Goal: Task Accomplishment & Management: Manage account settings

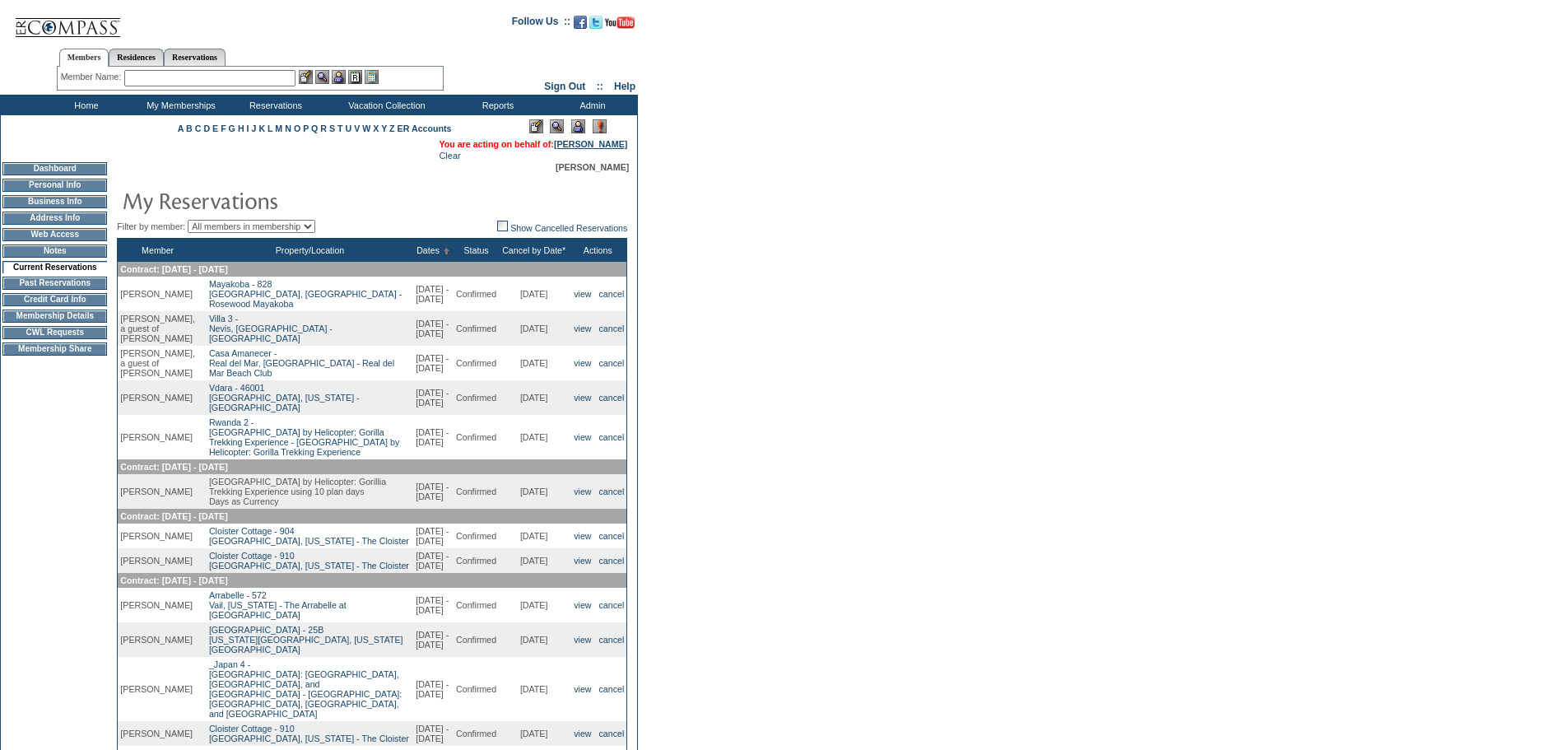
click at [602, 141] on link "[PERSON_NAME]" at bounding box center [591, 144] width 73 height 10
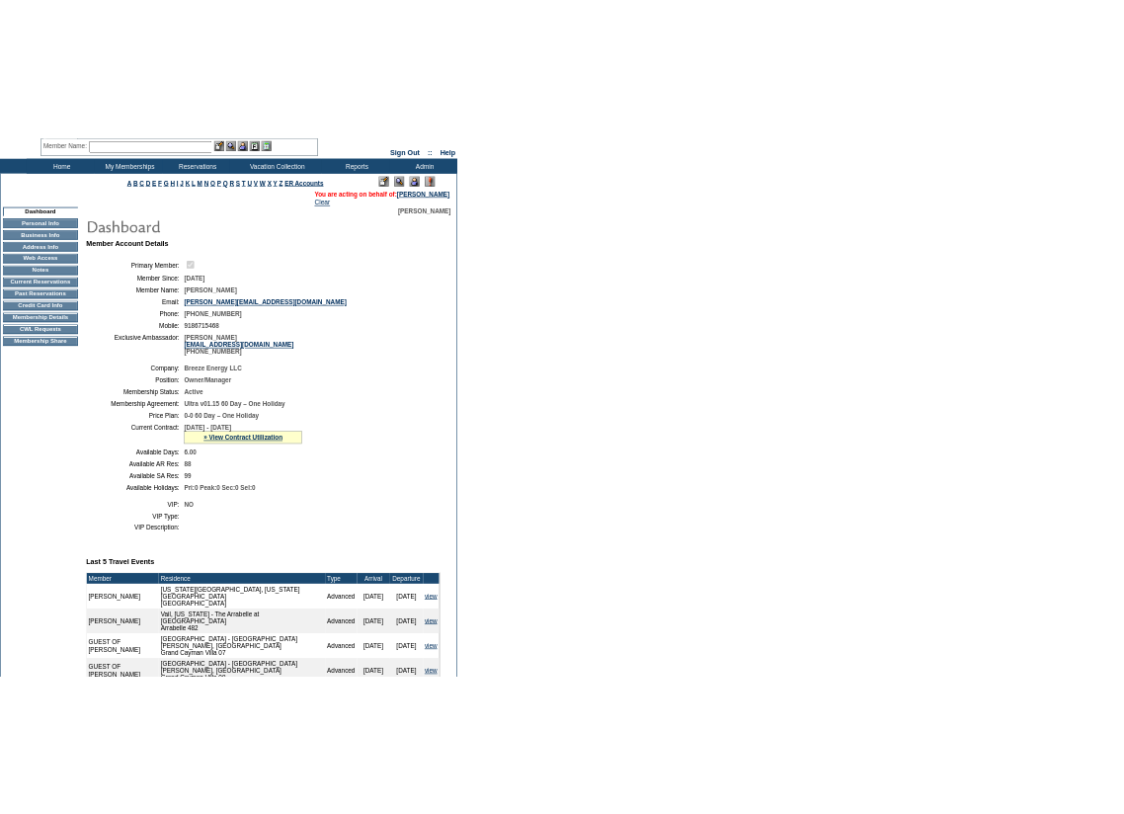
scroll to position [395, 0]
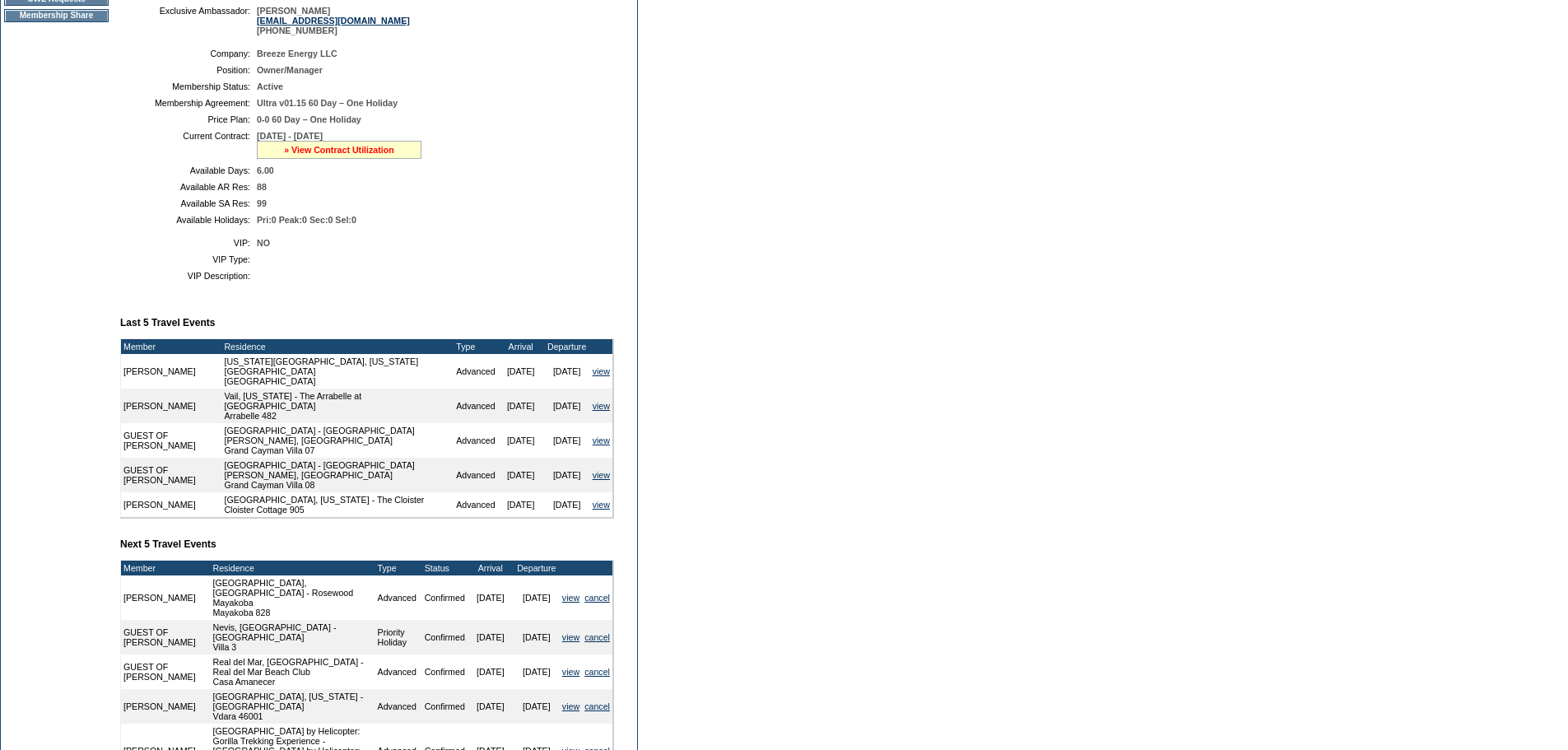
click at [391, 155] on link "» View Contract Utilization" at bounding box center [339, 150] width 110 height 10
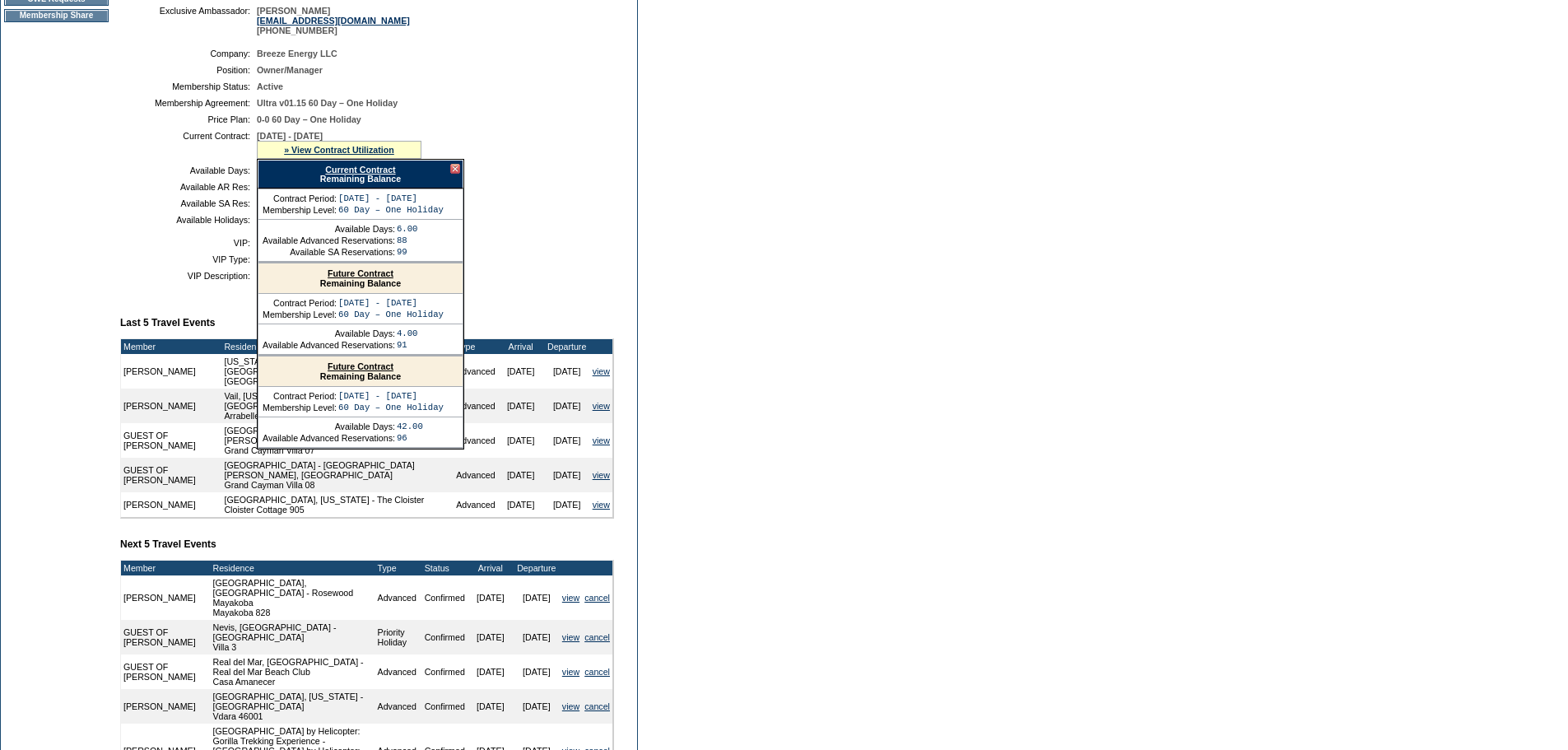
click at [367, 278] on link "Future Contract" at bounding box center [360, 273] width 66 height 10
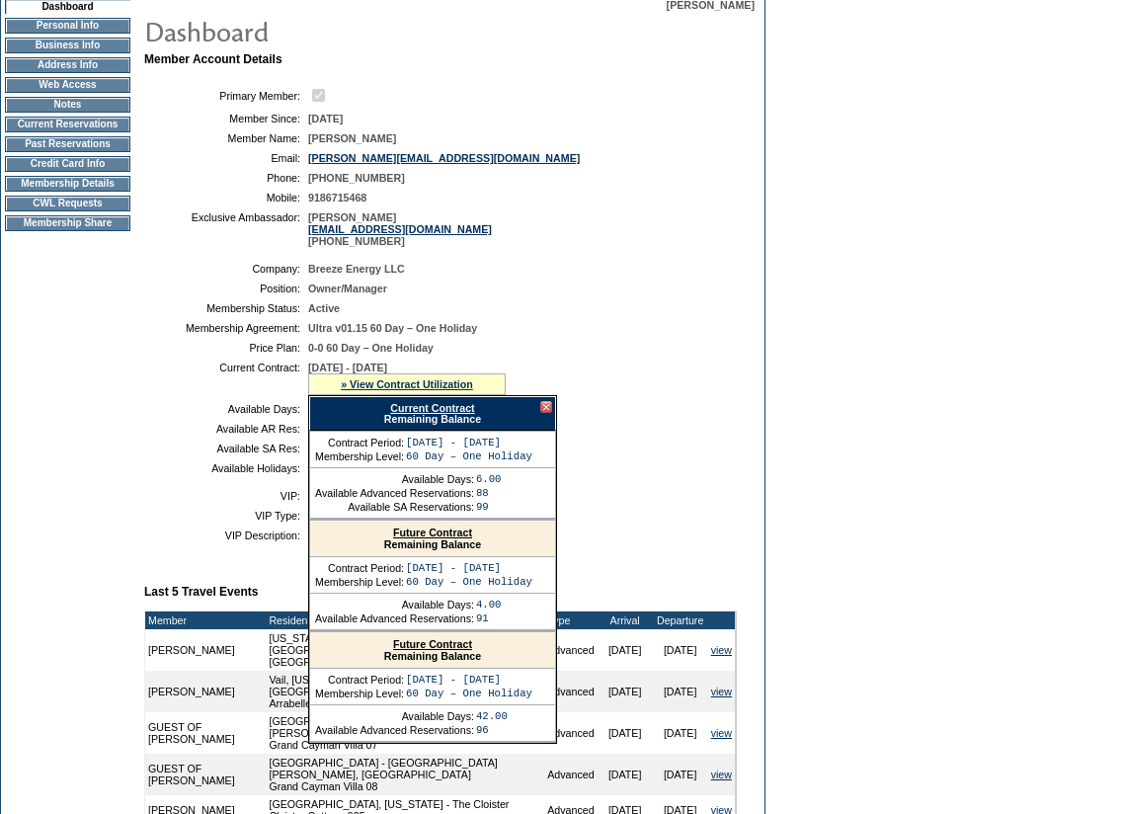
scroll to position [0, 0]
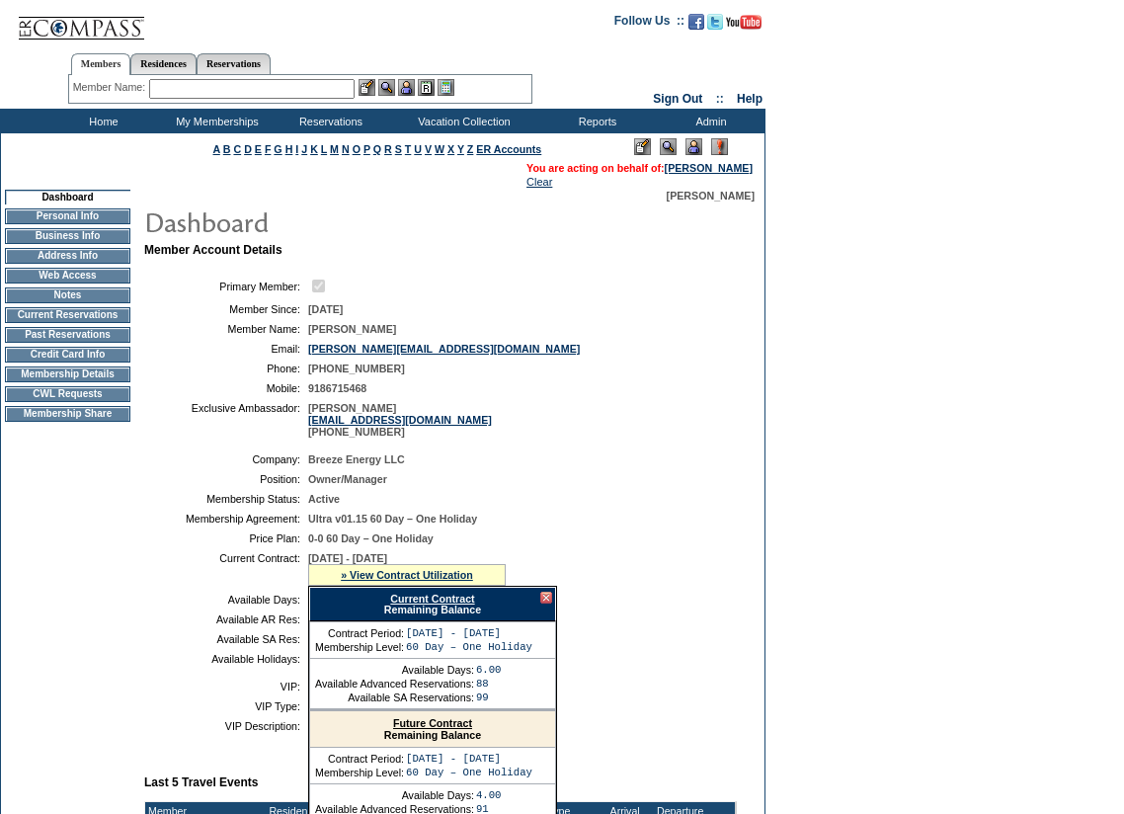
click at [235, 87] on input "text" at bounding box center [252, 89] width 206 height 20
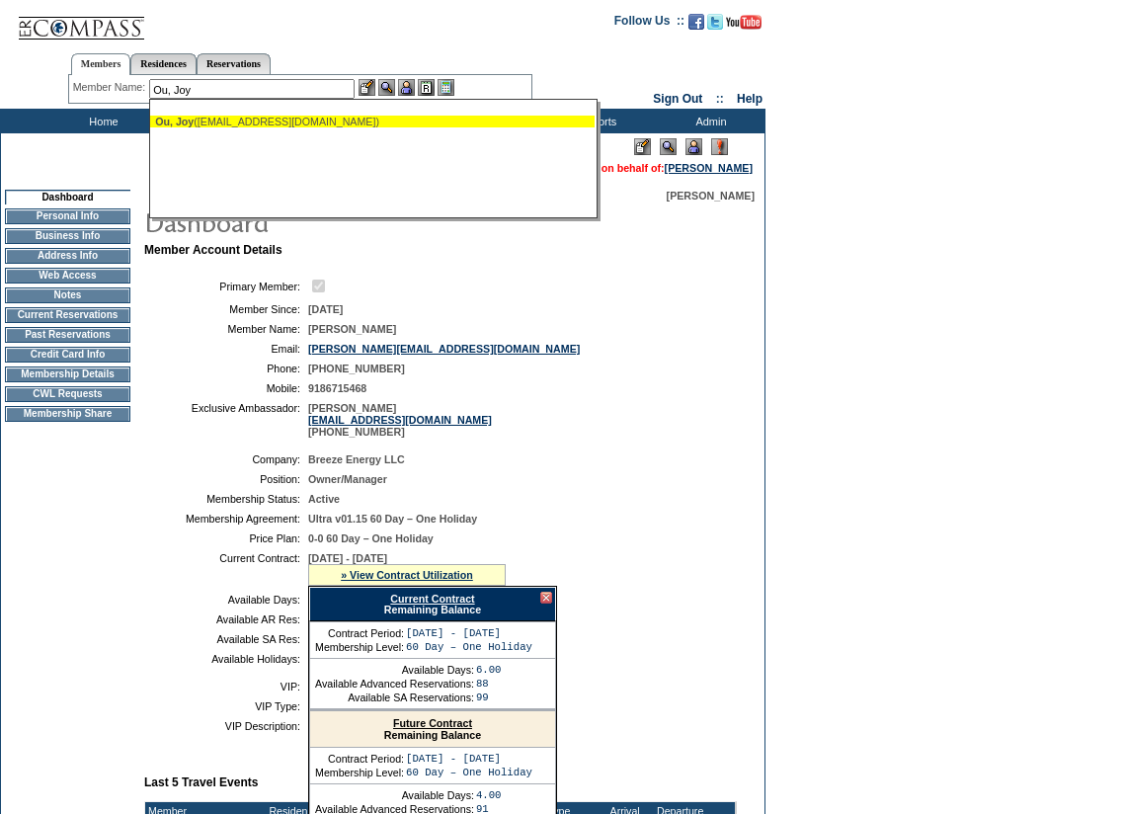
click at [261, 124] on div "Ou, Joy (joy@groupi.com)" at bounding box center [372, 122] width 435 height 12
type input "Ou, Joy (joy@groupi.com)"
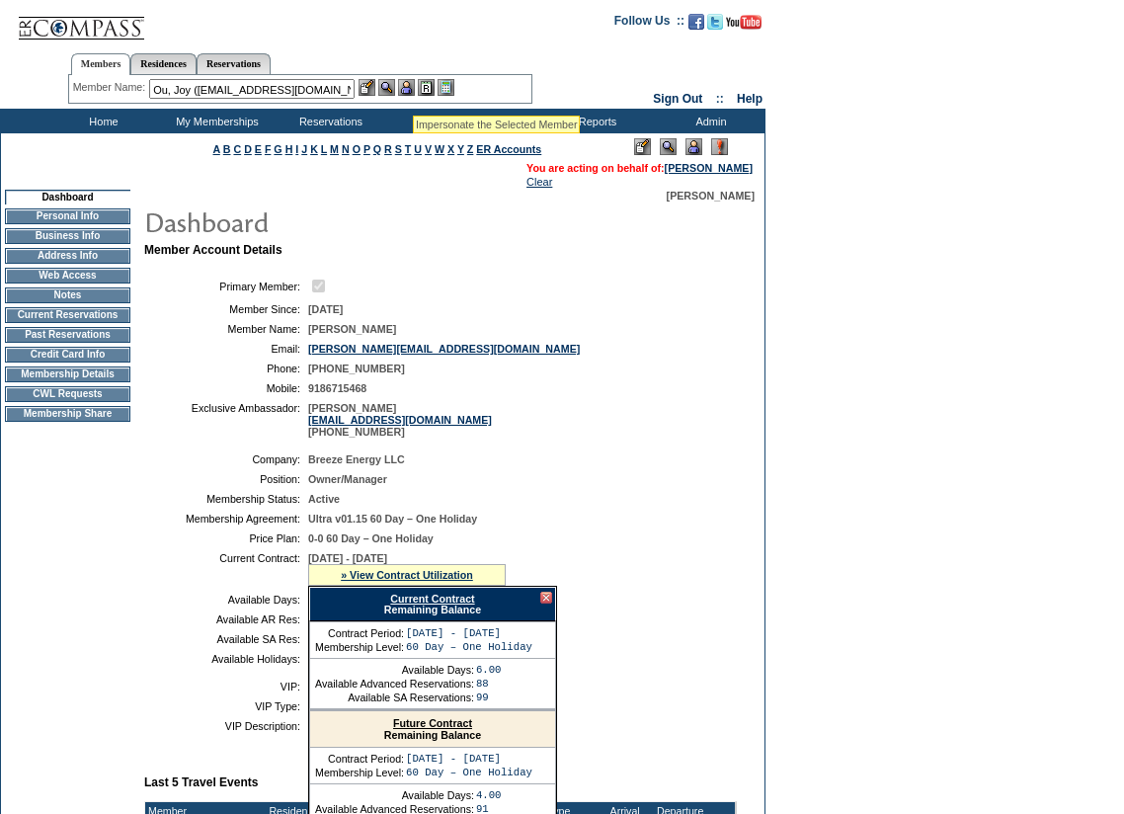
click at [410, 87] on img at bounding box center [406, 87] width 17 height 17
click at [387, 82] on img at bounding box center [386, 87] width 17 height 17
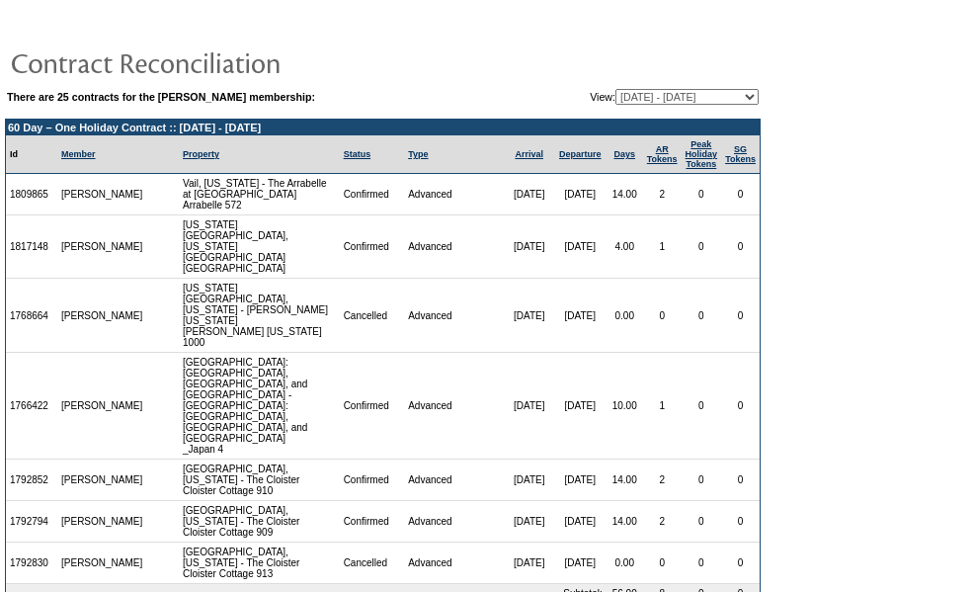
scroll to position [11, 0]
